Goal: Task Accomplishment & Management: Use online tool/utility

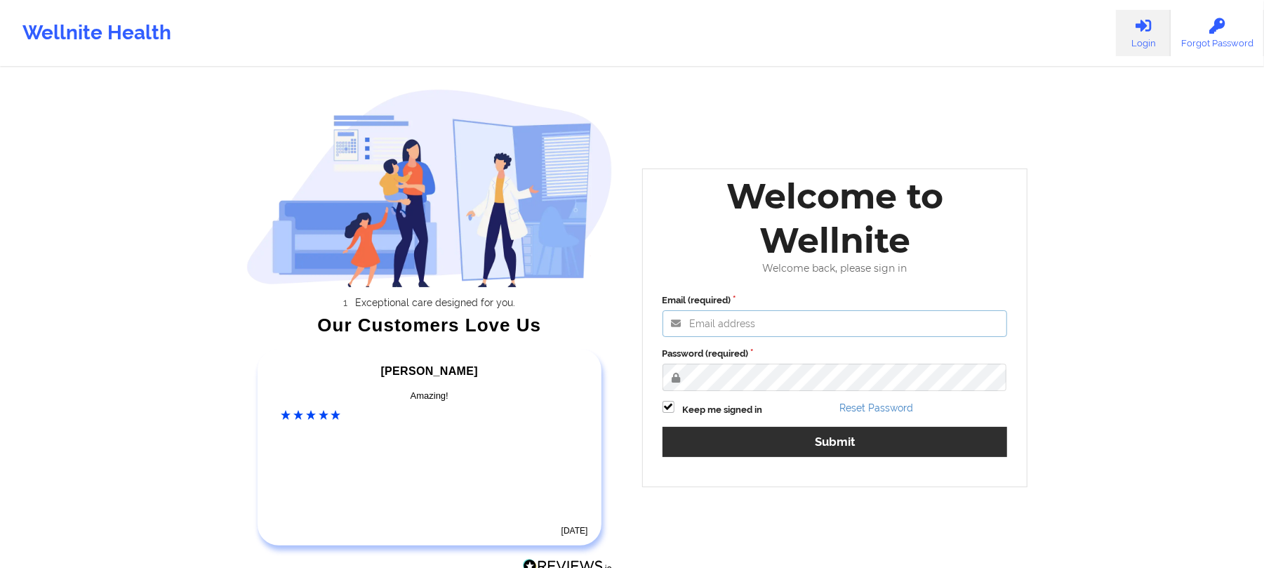
type input "[PERSON_NAME][EMAIL_ADDRESS][DOMAIN_NAME]"
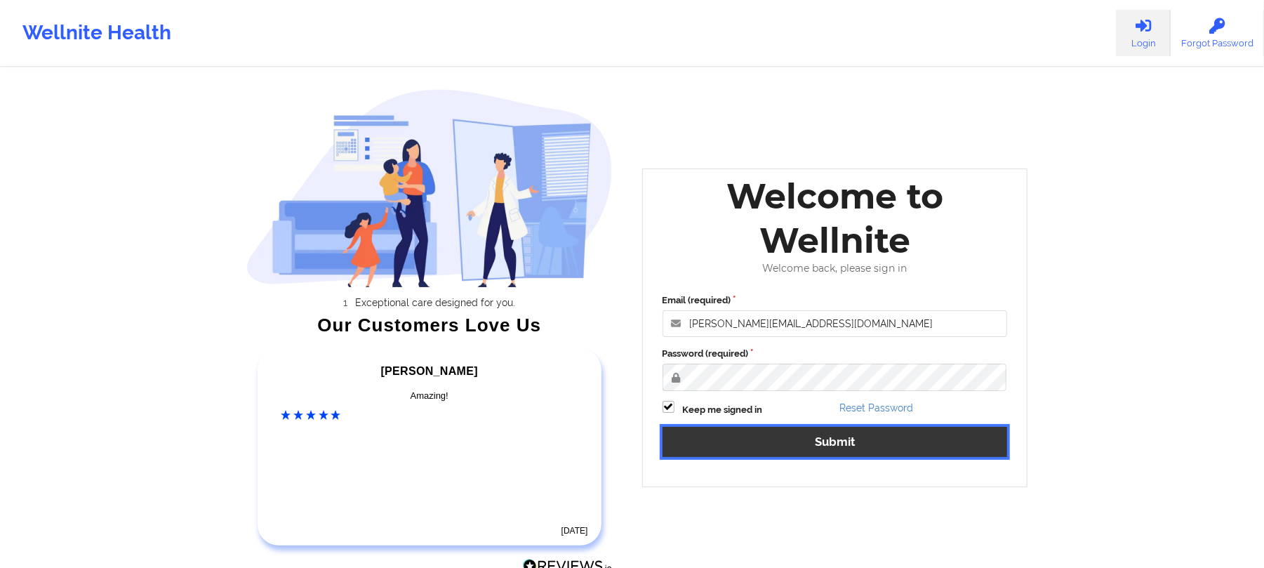
click at [860, 445] on button "Submit" at bounding box center [835, 442] width 345 height 30
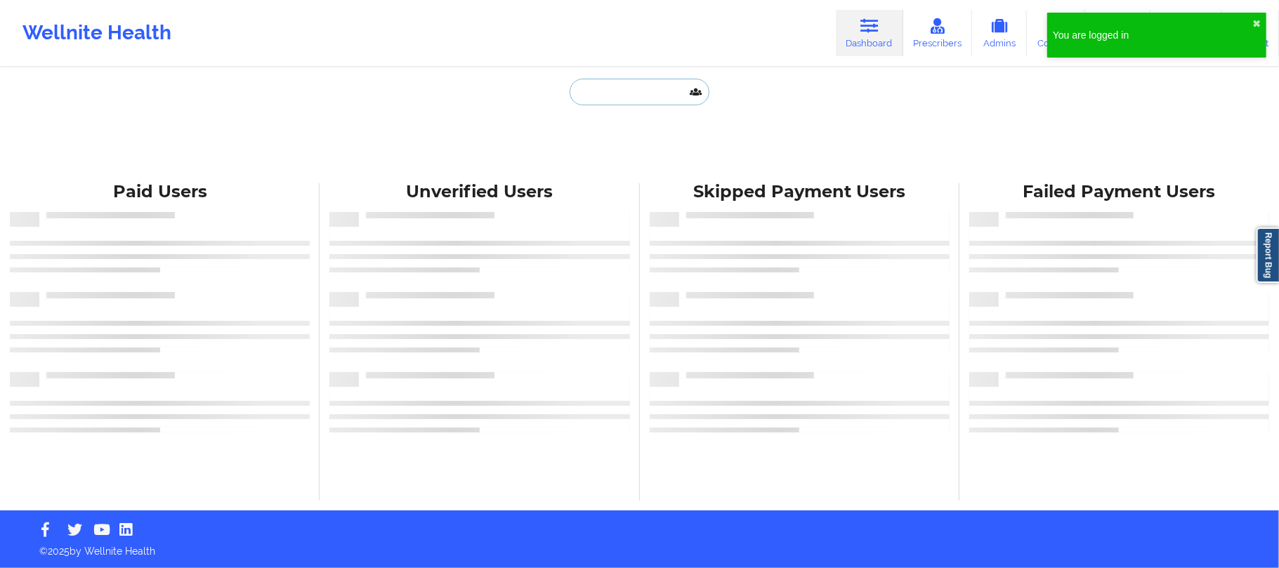
click at [638, 88] on input "text" at bounding box center [638, 92] width 139 height 27
paste input "[EMAIL_ADDRESS][DOMAIN_NAME]"
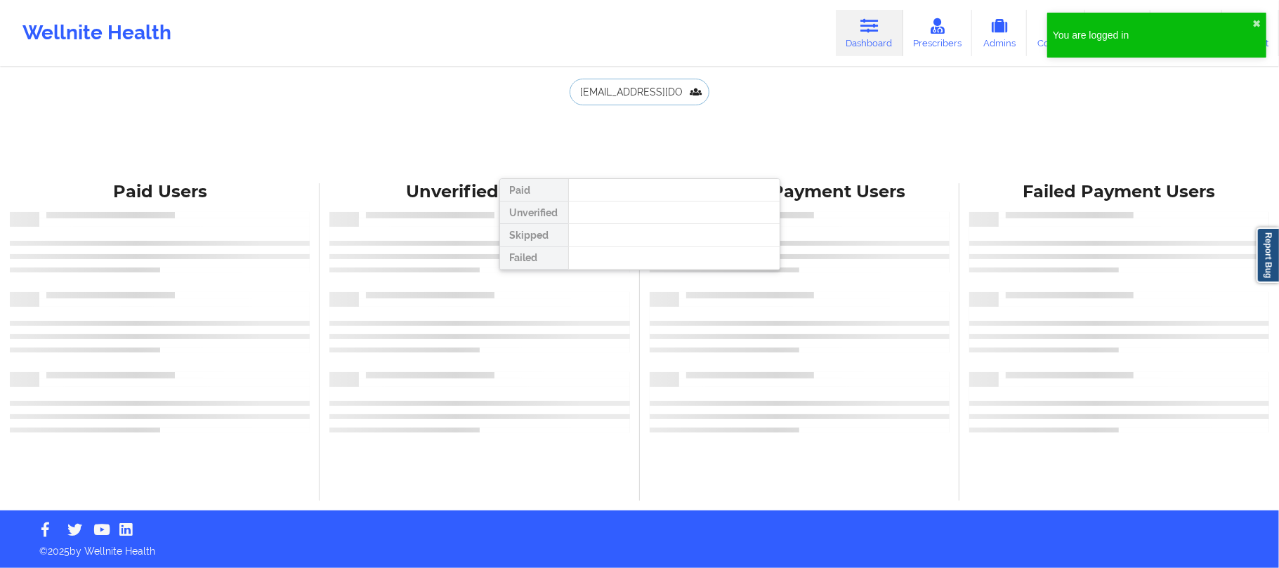
type input "[EMAIL_ADDRESS][DOMAIN_NAME]"
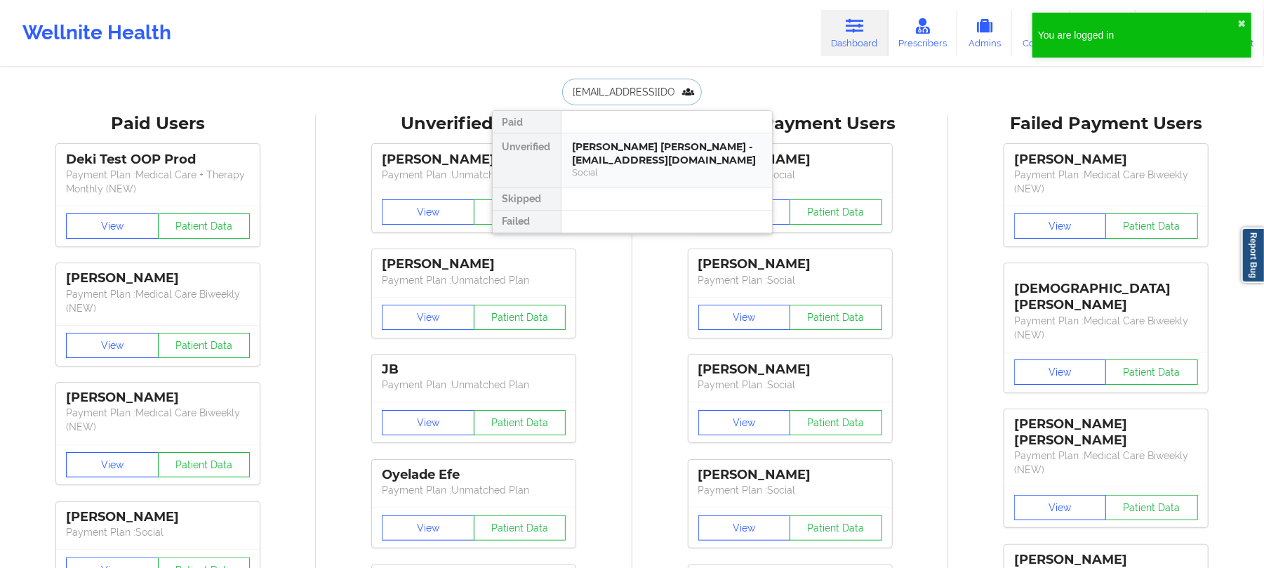
click at [638, 159] on div "[PERSON_NAME] [PERSON_NAME] - [EMAIL_ADDRESS][DOMAIN_NAME]" at bounding box center [667, 153] width 188 height 26
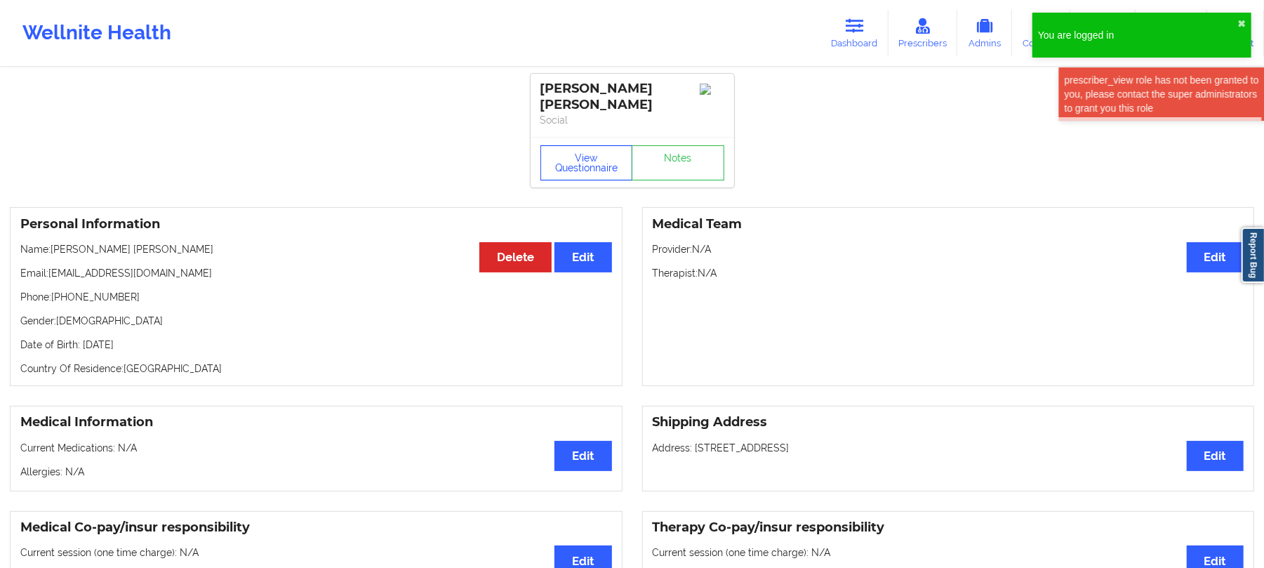
drag, startPoint x: 563, startPoint y: 167, endPoint x: 591, endPoint y: 166, distance: 28.1
click at [565, 167] on button "View Questionnaire" at bounding box center [587, 162] width 93 height 35
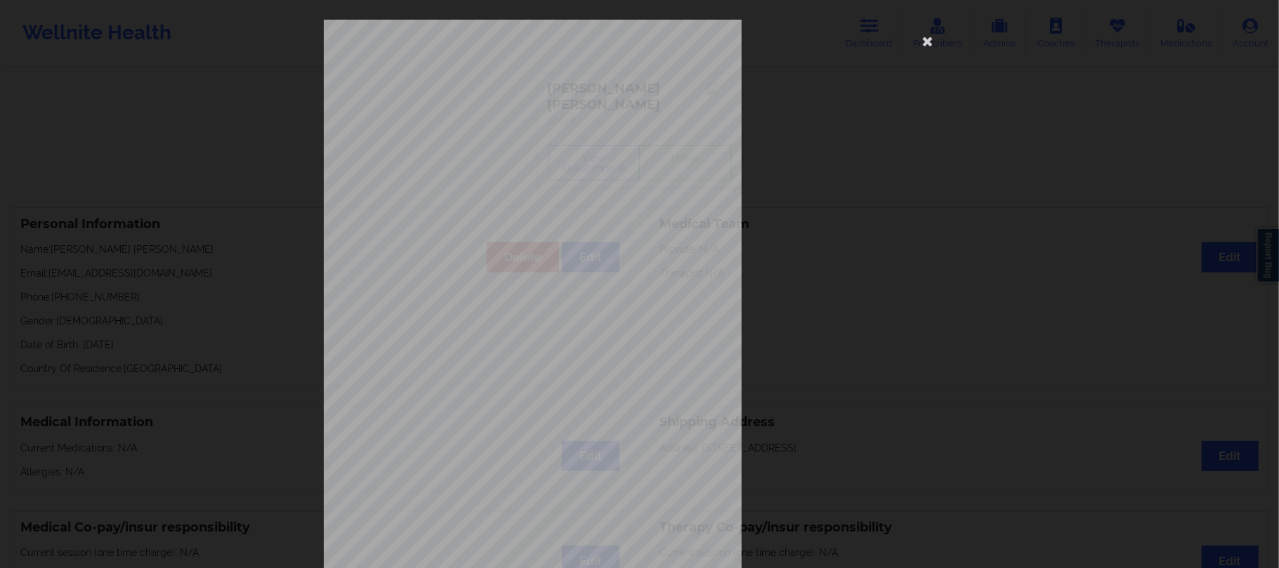
click at [798, 186] on div "[STREET_ADDRESS] What state do you live in ? [US_STATE] Full Name [PERSON_NAME]…" at bounding box center [640, 315] width 632 height 591
click at [919, 40] on icon at bounding box center [927, 40] width 22 height 22
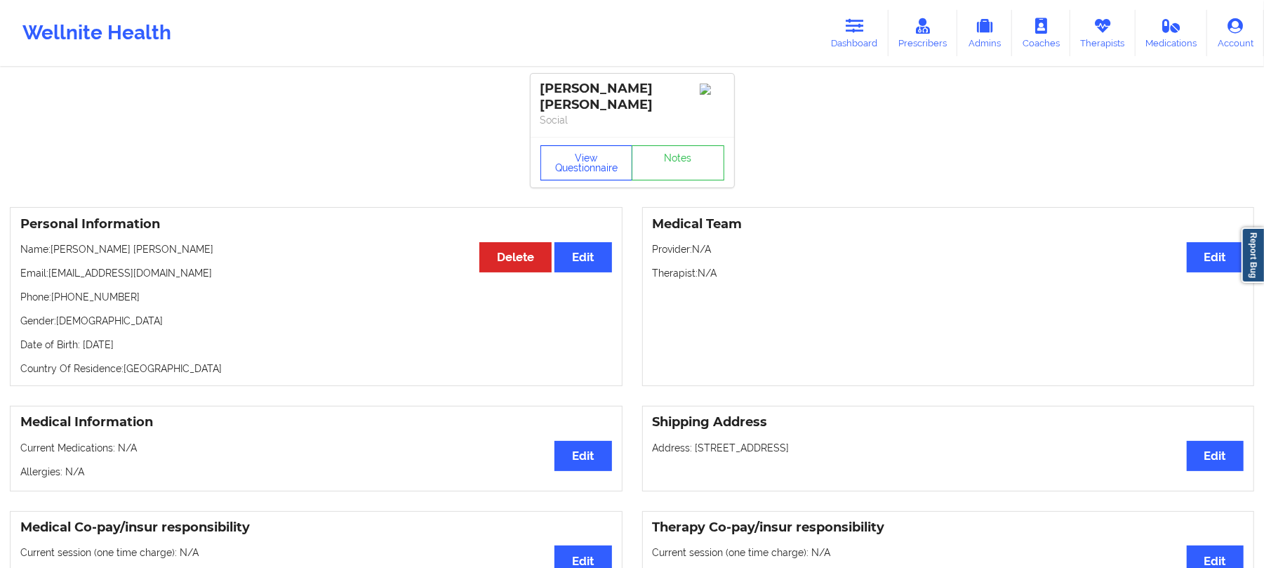
click at [573, 155] on button "View Questionnaire" at bounding box center [587, 162] width 93 height 35
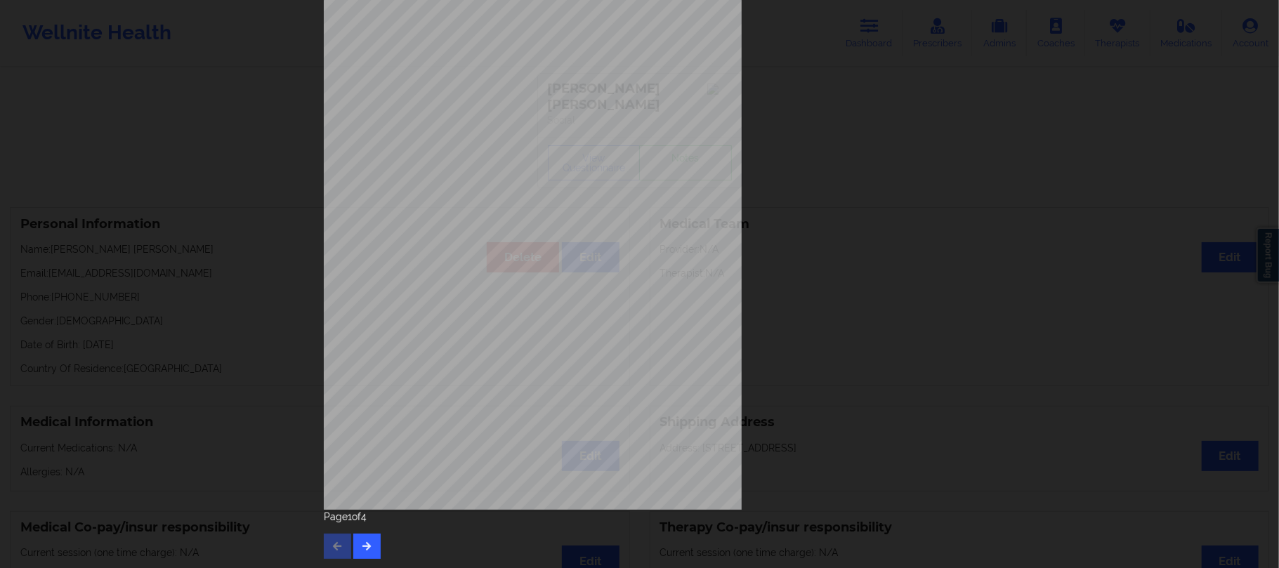
scroll to position [102, 0]
drag, startPoint x: 375, startPoint y: 560, endPoint x: 369, endPoint y: 553, distance: 8.5
click at [371, 556] on div "[STREET_ADDRESS] What state do you live in ? [US_STATE] Full Name [PERSON_NAME]…" at bounding box center [640, 238] width 652 height 660
click at [369, 552] on button "button" at bounding box center [366, 545] width 27 height 25
click at [366, 536] on button "button" at bounding box center [366, 545] width 27 height 25
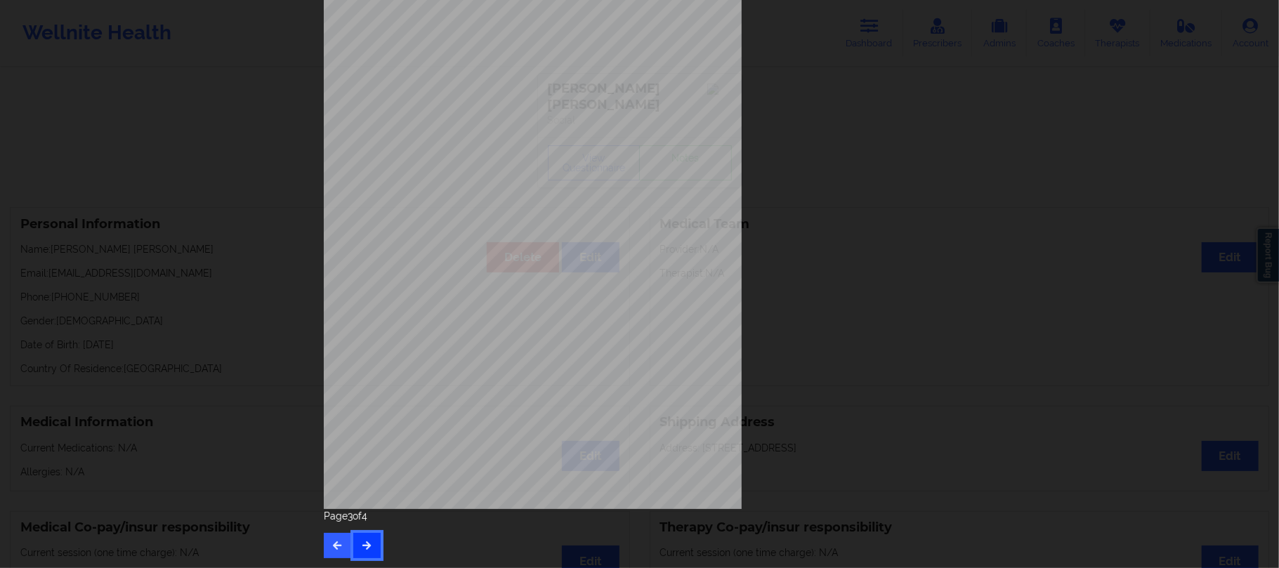
scroll to position [0, 0]
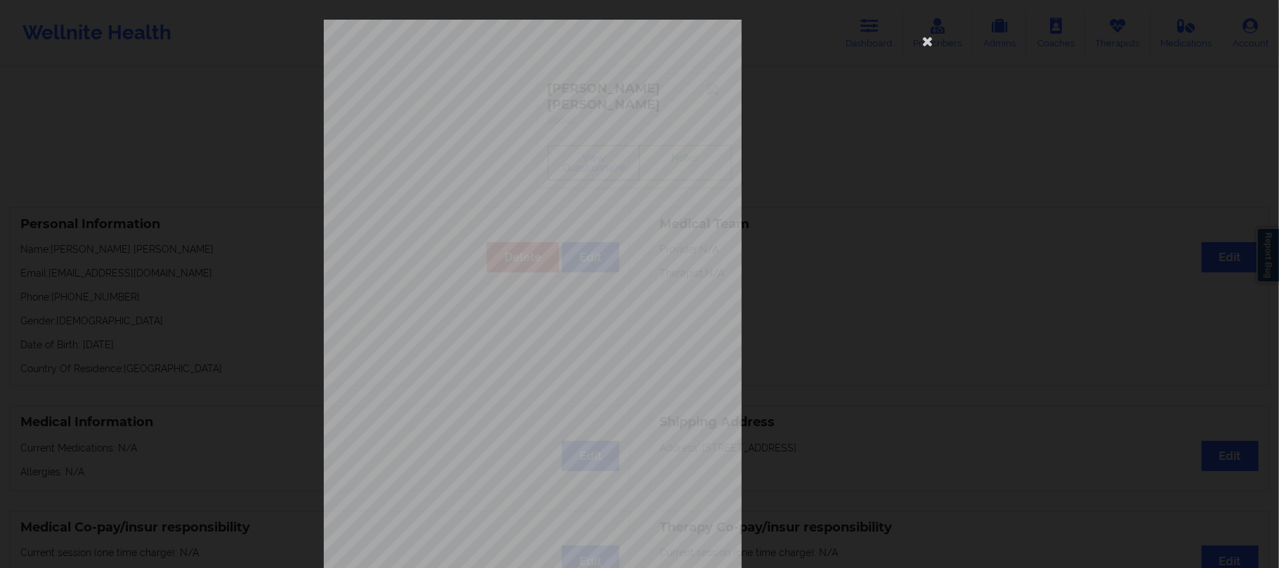
click at [810, 144] on div "commercial Insurance Member ID for patient D3DRB1017025 Insurance company name …" at bounding box center [640, 315] width 632 height 591
click at [925, 40] on icon at bounding box center [927, 40] width 22 height 22
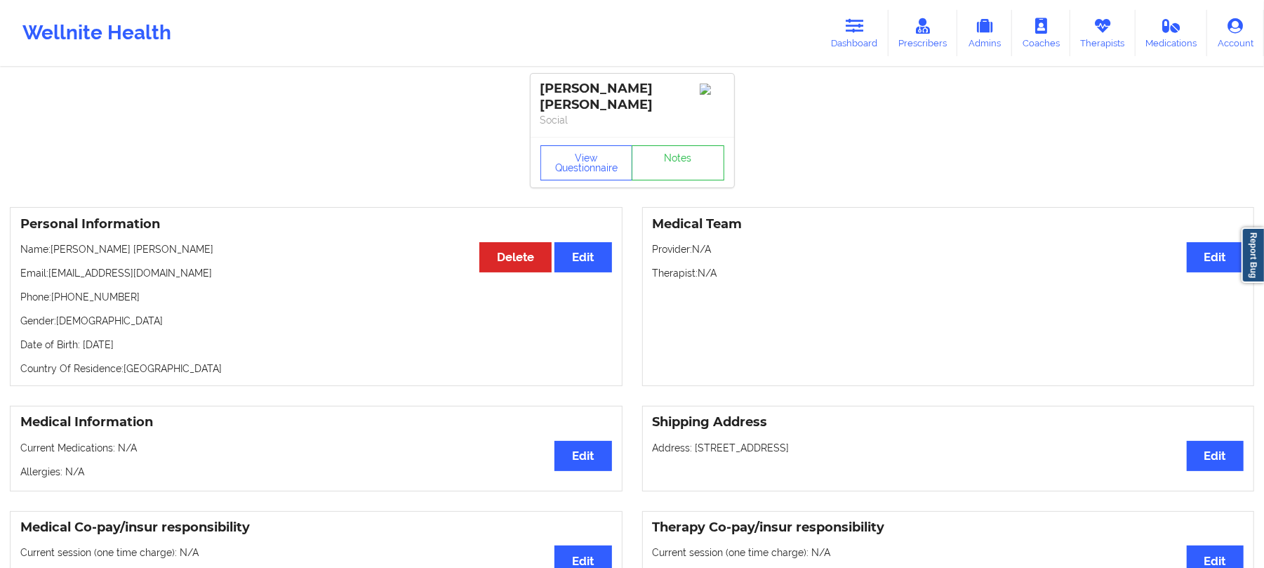
drag, startPoint x: 855, startPoint y: 37, endPoint x: 795, endPoint y: 54, distance: 62.2
click at [855, 35] on link "Dashboard" at bounding box center [854, 33] width 67 height 46
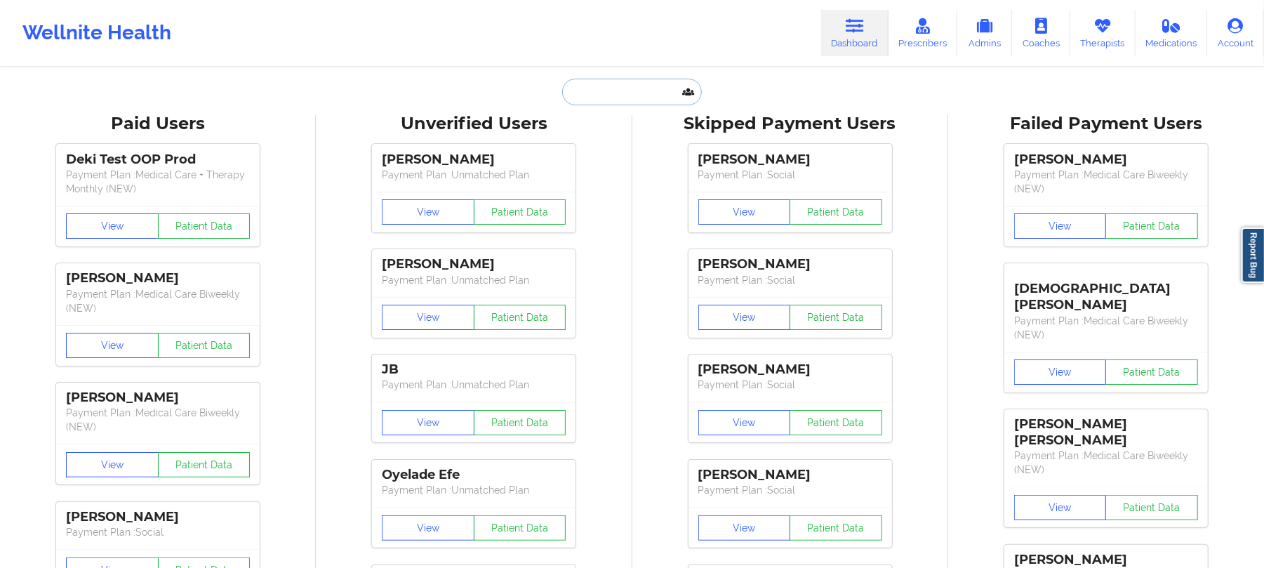
click at [641, 101] on input "text" at bounding box center [631, 92] width 139 height 27
paste input "[PERSON_NAME]"
click at [657, 79] on input "[PERSON_NAME]" at bounding box center [631, 92] width 139 height 27
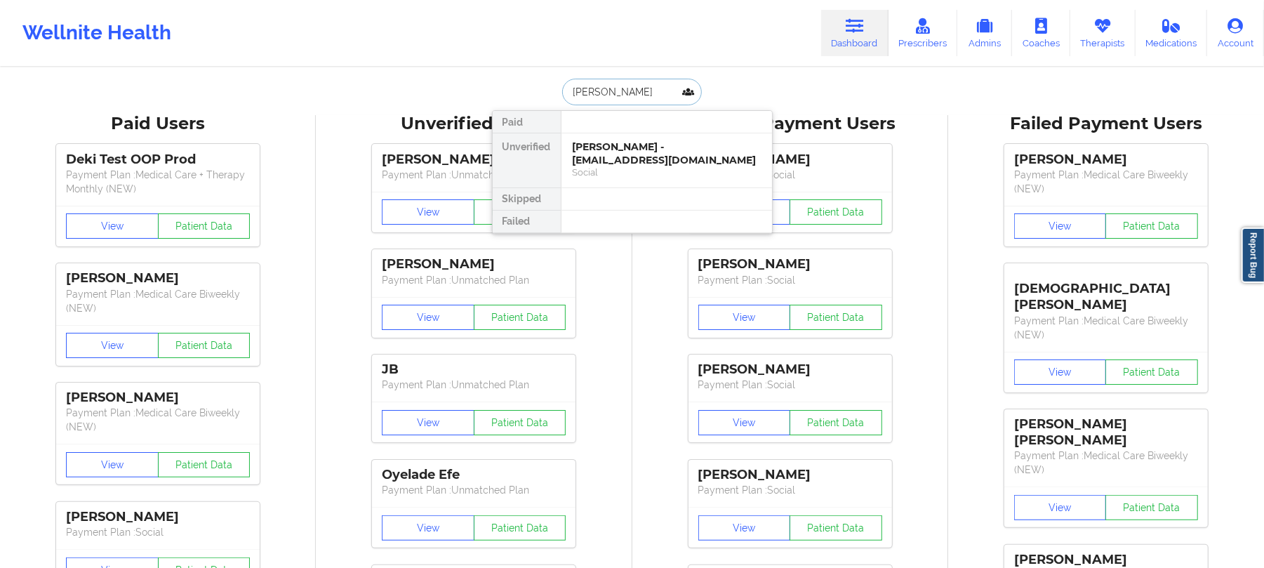
drag, startPoint x: 674, startPoint y: 93, endPoint x: 349, endPoint y: 86, distance: 325.2
paste input "[EMAIL_ADDRESS][DOMAIN_NAME]"
type input "[EMAIL_ADDRESS][DOMAIN_NAME]"
click at [610, 153] on div "[PERSON_NAME] - [EMAIL_ADDRESS][DOMAIN_NAME]" at bounding box center [667, 153] width 188 height 26
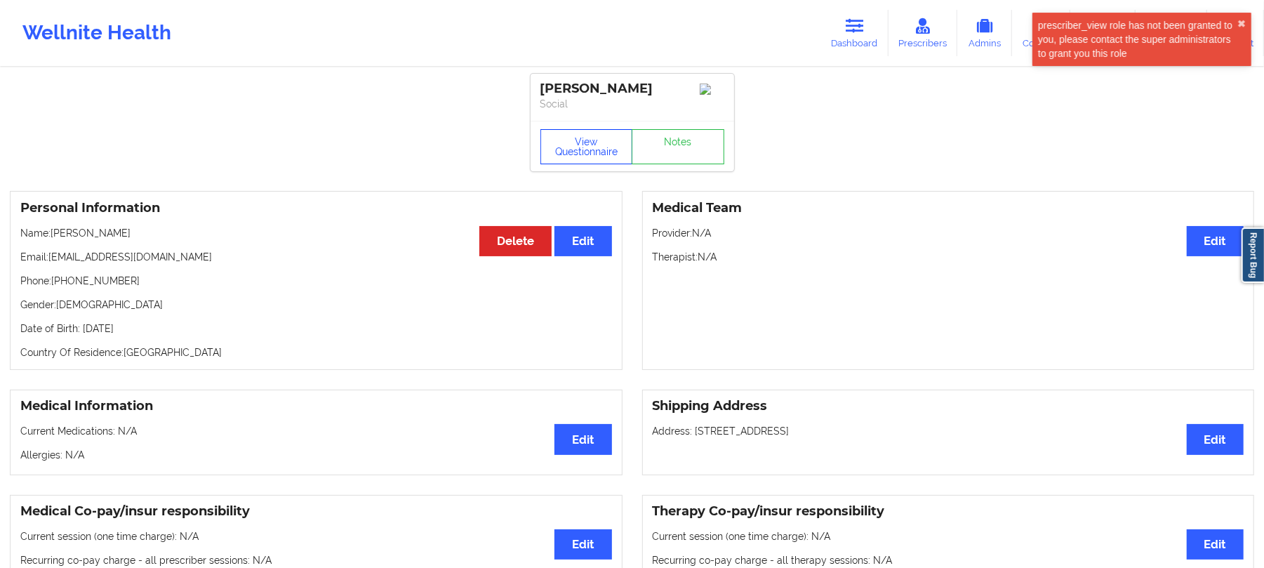
click at [562, 154] on button "View Questionnaire" at bounding box center [587, 146] width 93 height 35
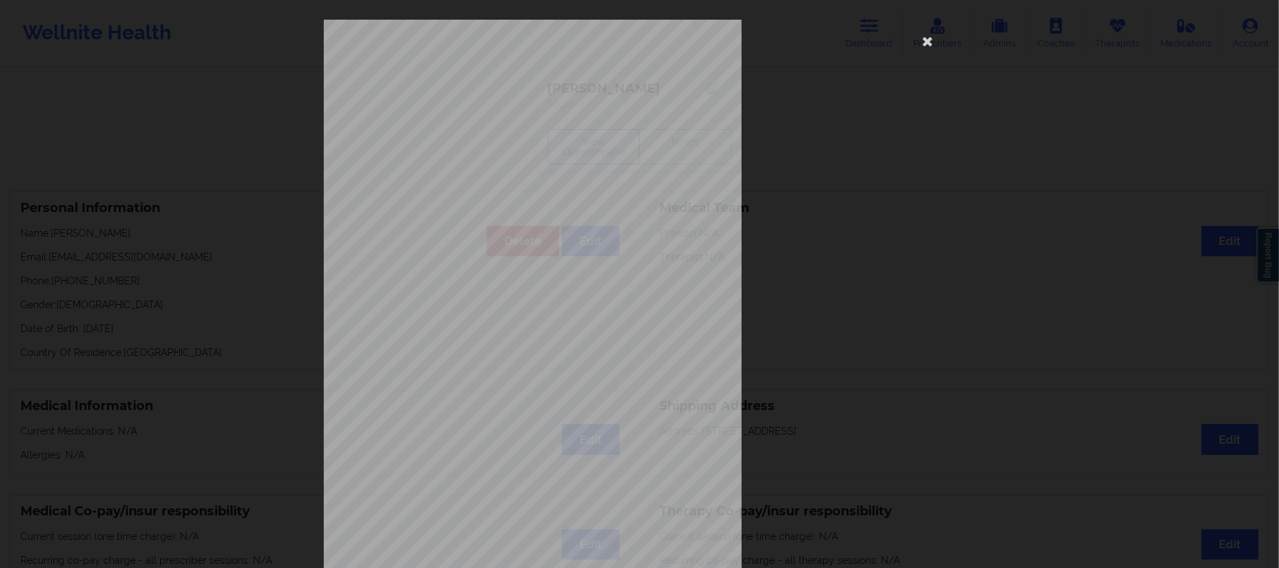
scroll to position [102, 0]
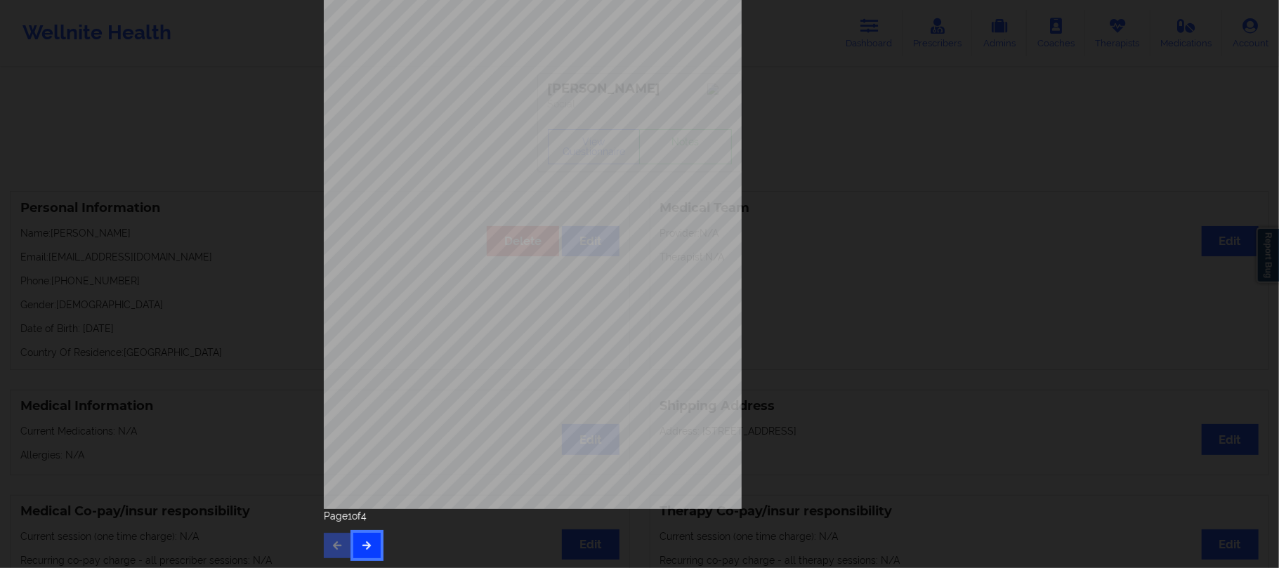
click at [353, 546] on button "button" at bounding box center [366, 545] width 27 height 25
click at [361, 546] on icon "button" at bounding box center [367, 545] width 12 height 8
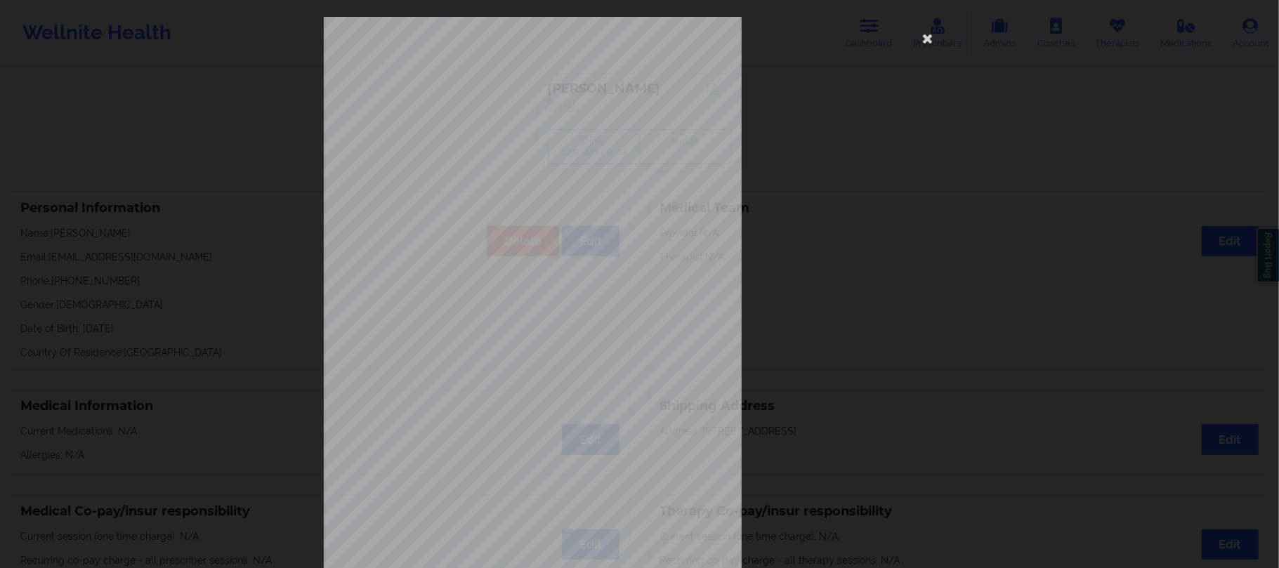
scroll to position [0, 0]
